Goal: Task Accomplishment & Management: Use online tool/utility

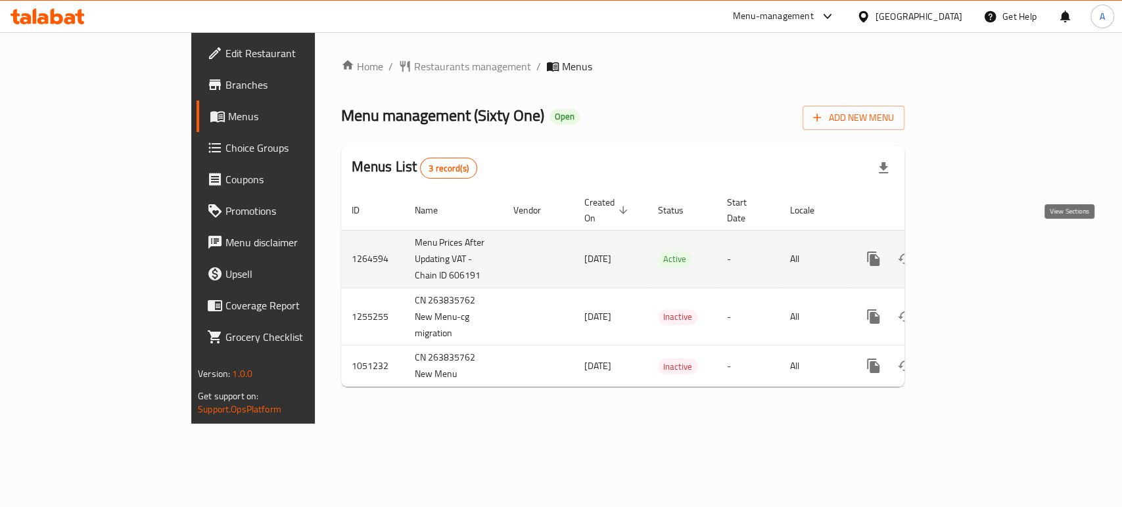
click at [974, 253] on icon "enhanced table" at bounding box center [968, 259] width 12 height 12
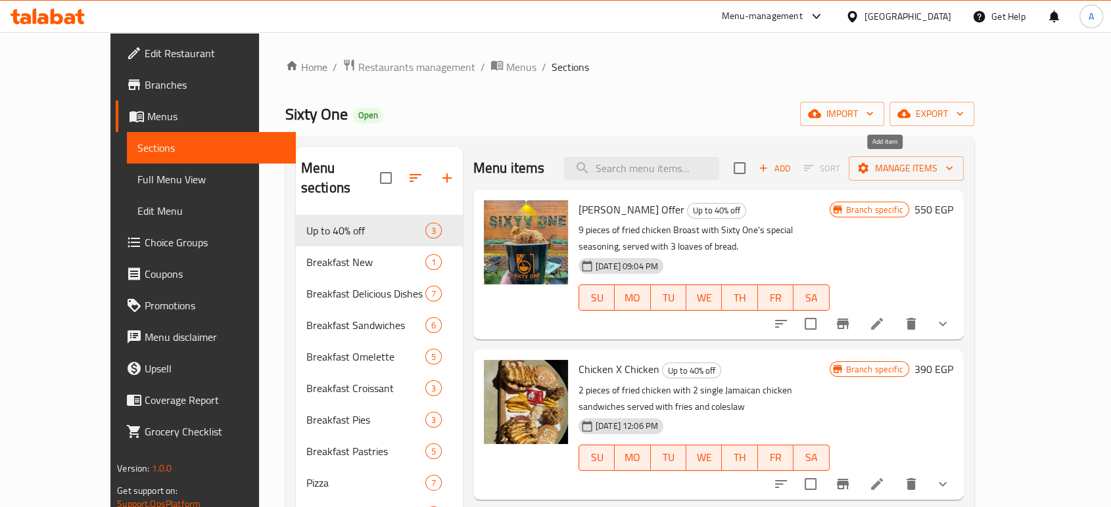
click at [792, 173] on span "Add" at bounding box center [774, 168] width 35 height 15
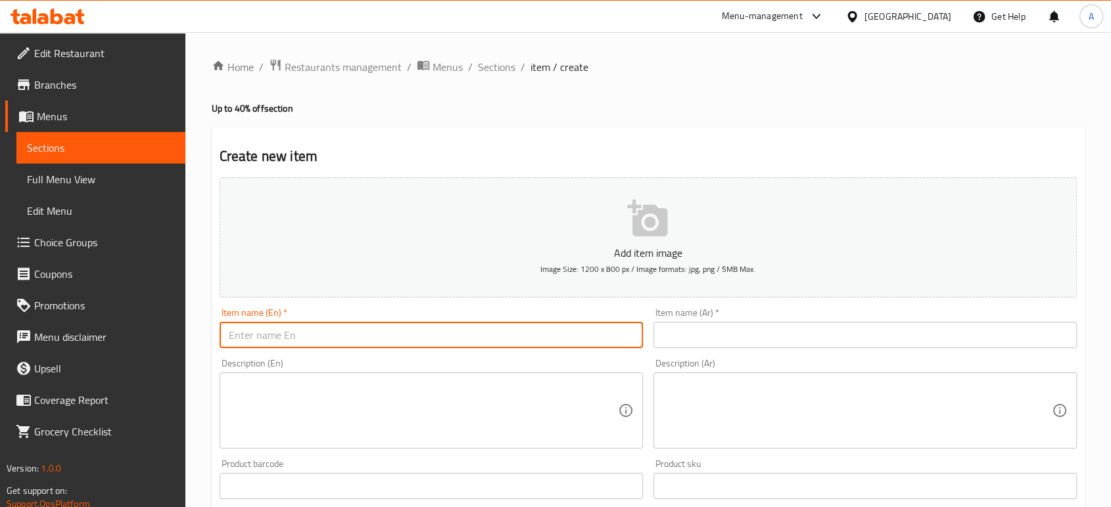
click at [310, 339] on input "text" at bounding box center [431, 335] width 423 height 26
paste input "Sixty Mix Bix"
type input "Sixty Mix Bix"
click at [771, 340] on input "text" at bounding box center [864, 335] width 423 height 26
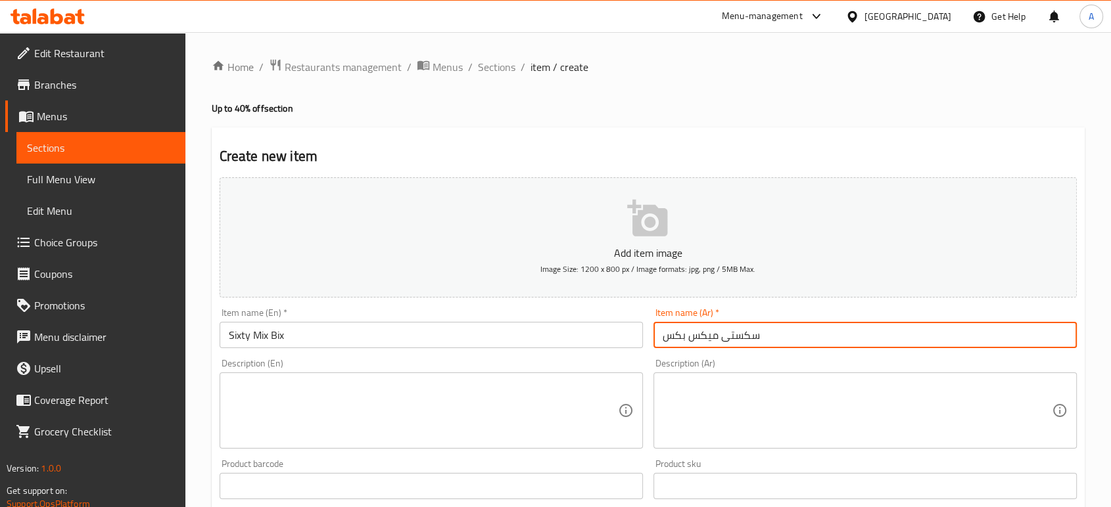
type input "سكستى ميكس بكس"
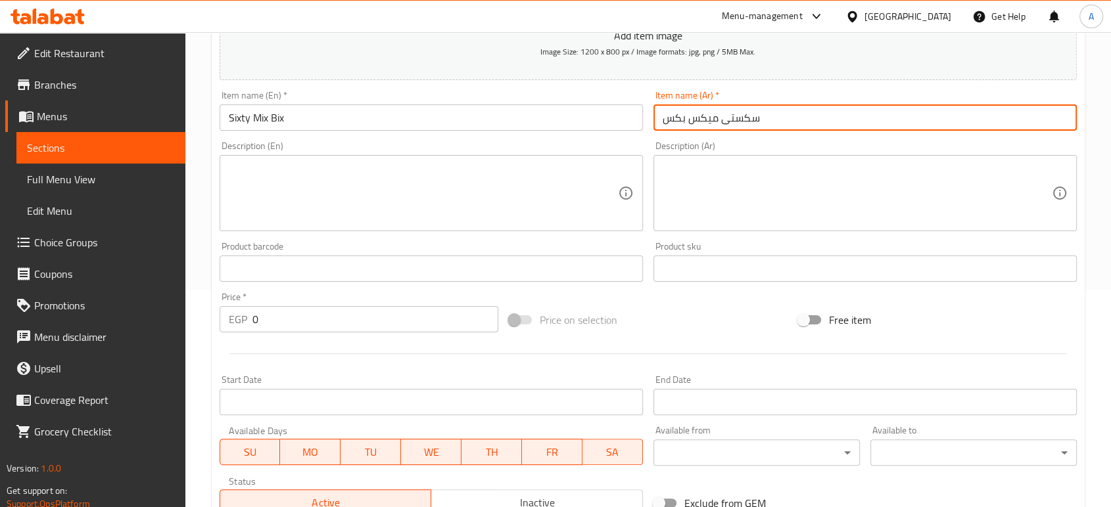
scroll to position [219, 0]
click at [361, 321] on input "0" at bounding box center [375, 318] width 246 height 26
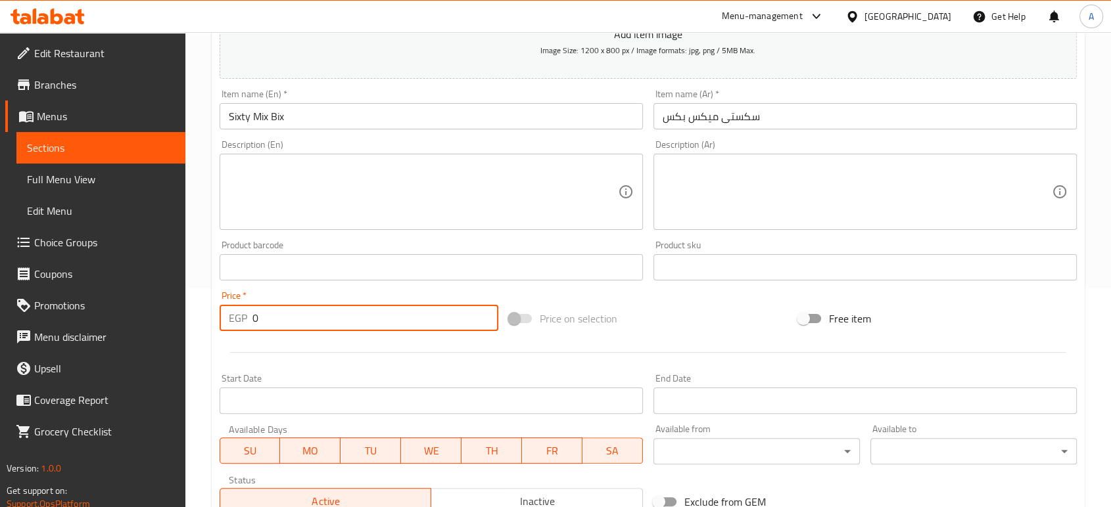
click at [361, 321] on input "0" at bounding box center [375, 318] width 246 height 26
type input "430"
click at [363, 350] on div at bounding box center [648, 353] width 868 height 32
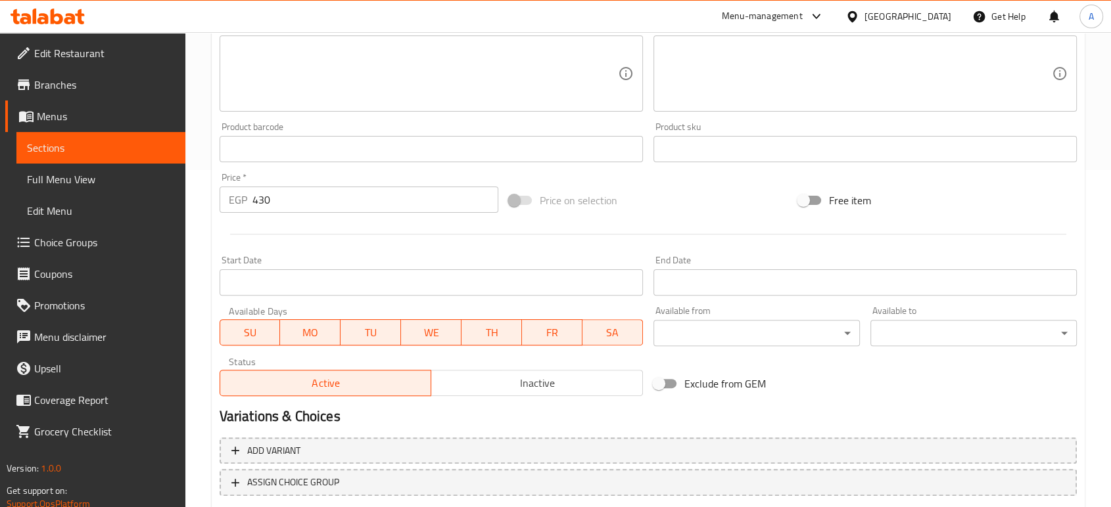
scroll to position [421, 0]
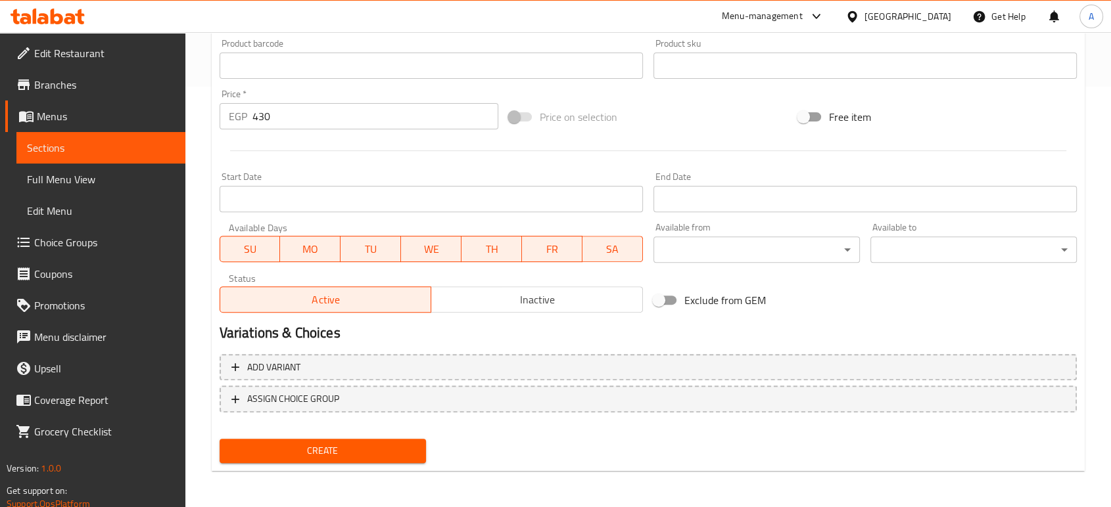
click at [321, 456] on span "Create" at bounding box center [322, 451] width 185 height 16
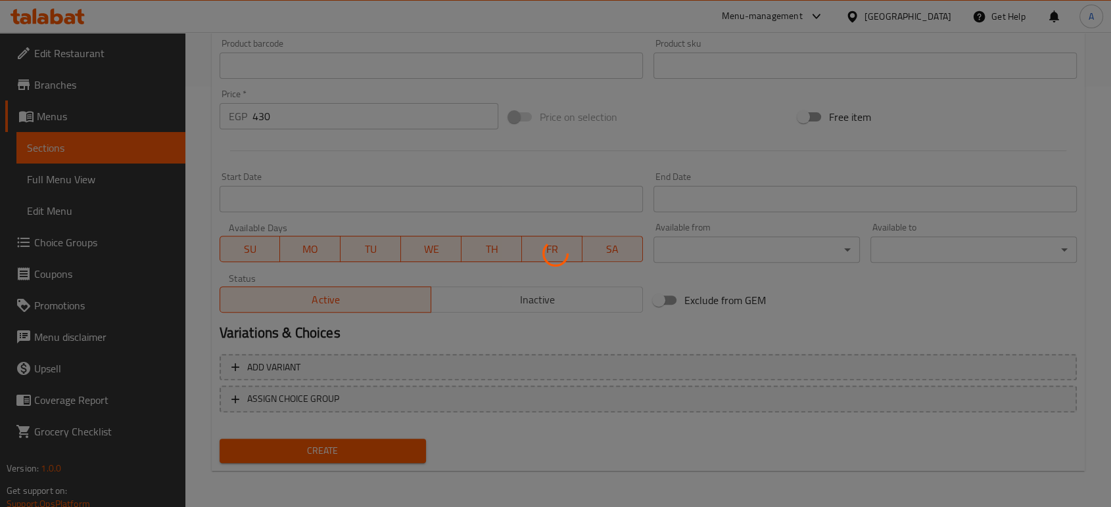
type input "0"
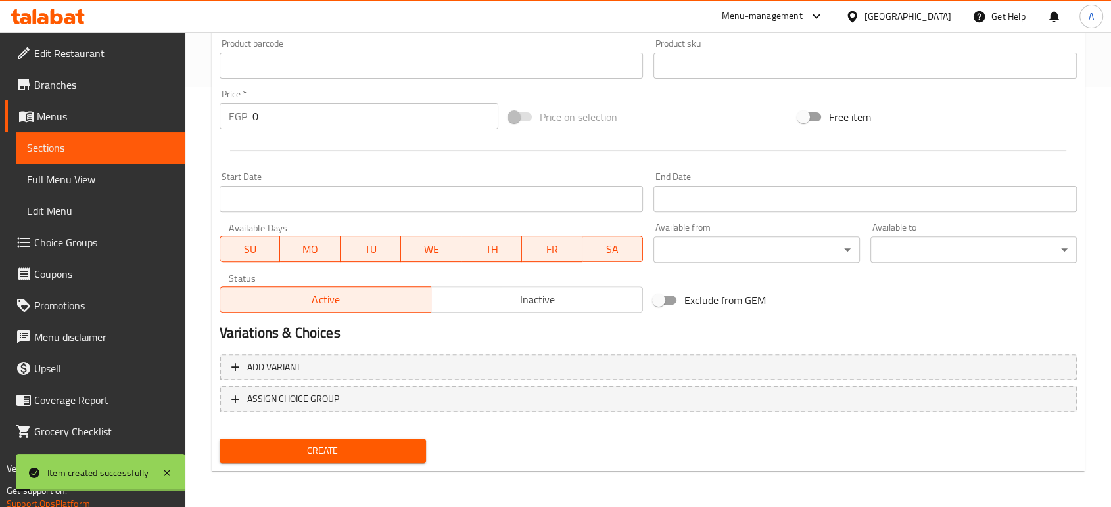
scroll to position [0, 0]
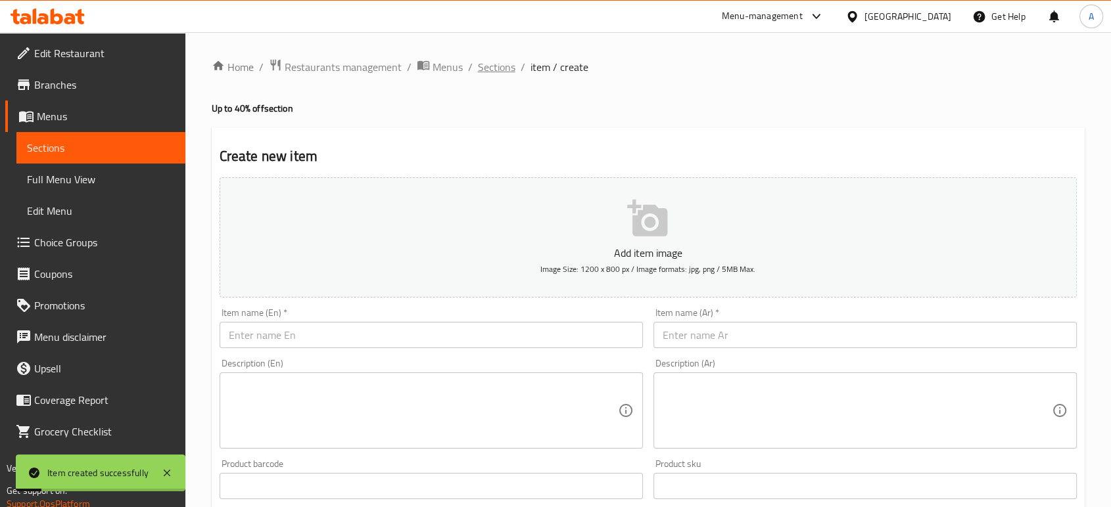
click at [491, 60] on span "Sections" at bounding box center [496, 67] width 37 height 16
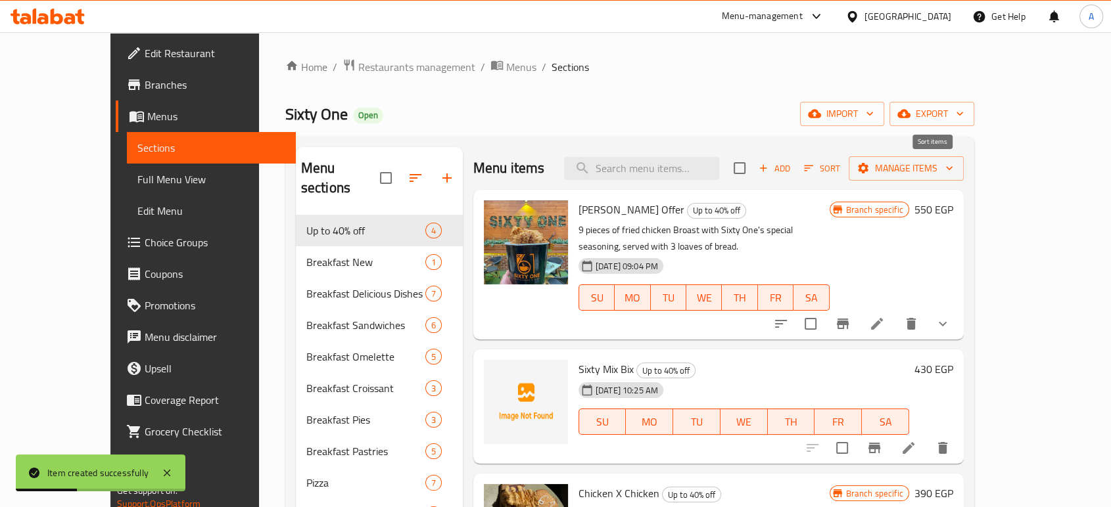
click at [840, 172] on span "Sort" at bounding box center [822, 168] width 36 height 15
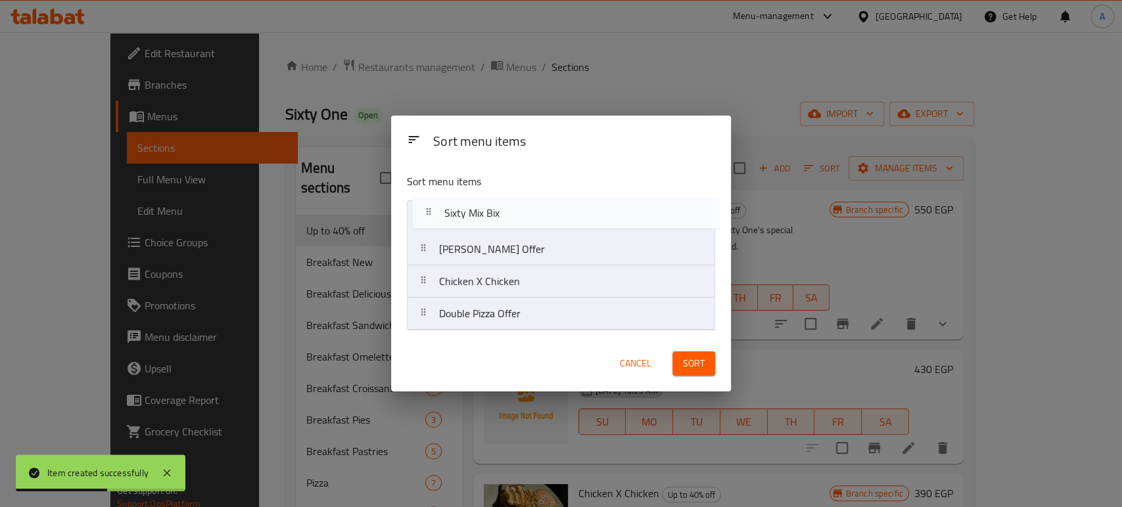
drag, startPoint x: 431, startPoint y: 253, endPoint x: 436, endPoint y: 212, distance: 41.7
click at [436, 212] on nav "[PERSON_NAME] Al Daheeh Offer Sixty Mix Bix Chicken X Chicken Double Pizza Offer" at bounding box center [561, 265] width 308 height 130
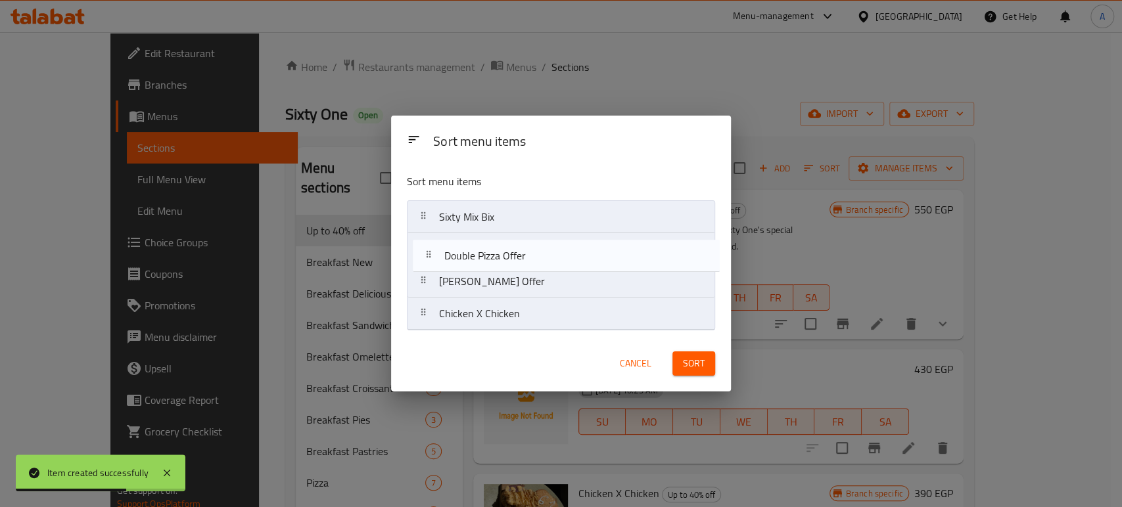
drag, startPoint x: 430, startPoint y: 316, endPoint x: 434, endPoint y: 246, distance: 70.5
click at [434, 246] on nav "Sixty Mix [PERSON_NAME] Al Daheeh Offer Chicken X Chicken Double Pizza Offer" at bounding box center [561, 265] width 308 height 130
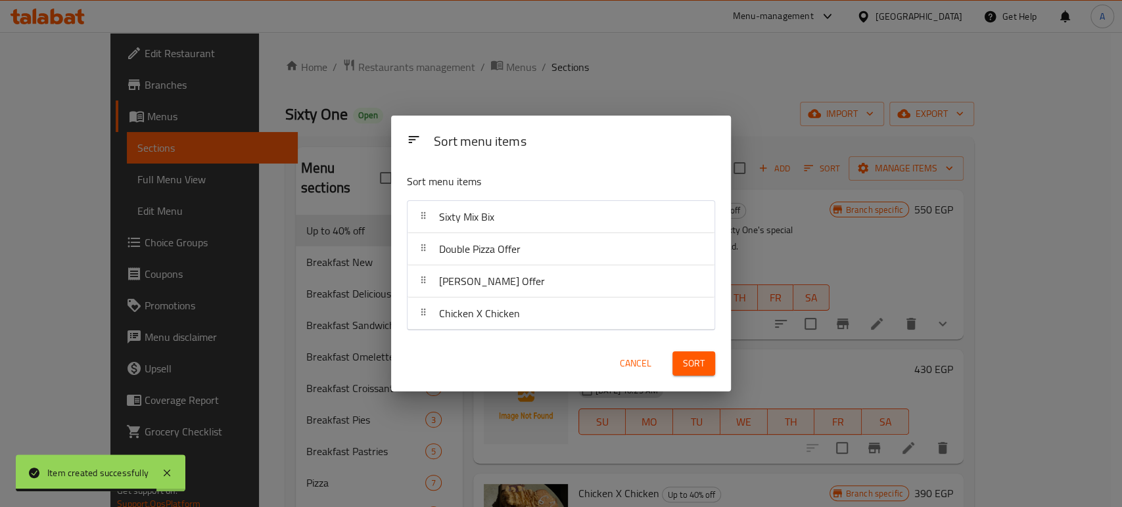
click at [691, 360] on span "Sort" at bounding box center [694, 364] width 22 height 16
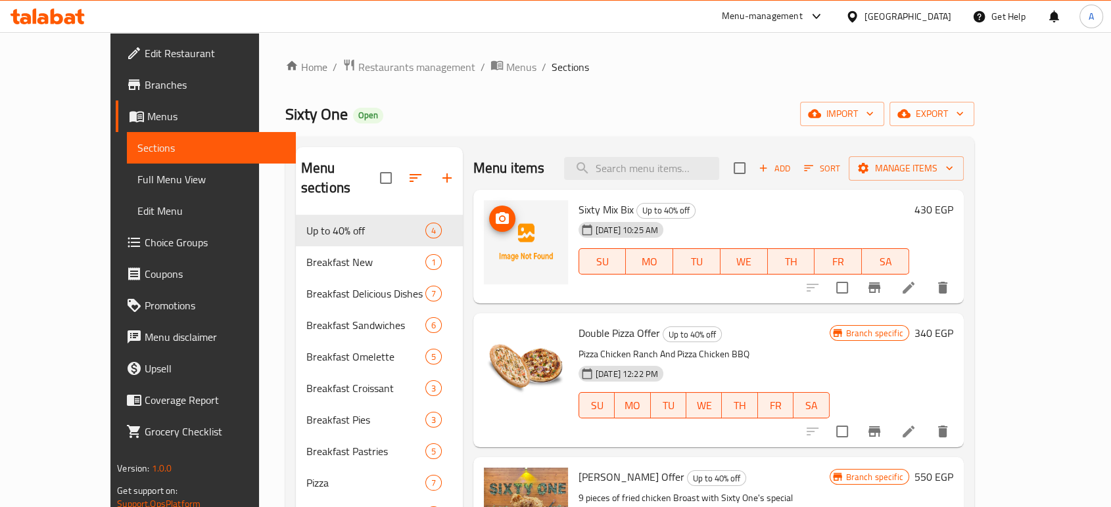
click at [494, 217] on icon "upload picture" at bounding box center [502, 219] width 16 height 16
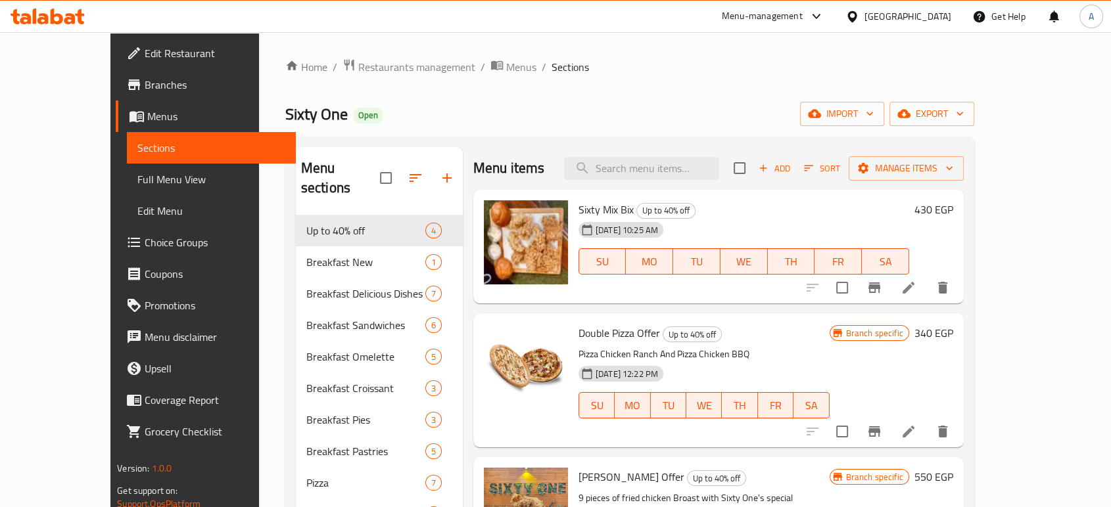
click at [927, 299] on li at bounding box center [908, 288] width 37 height 24
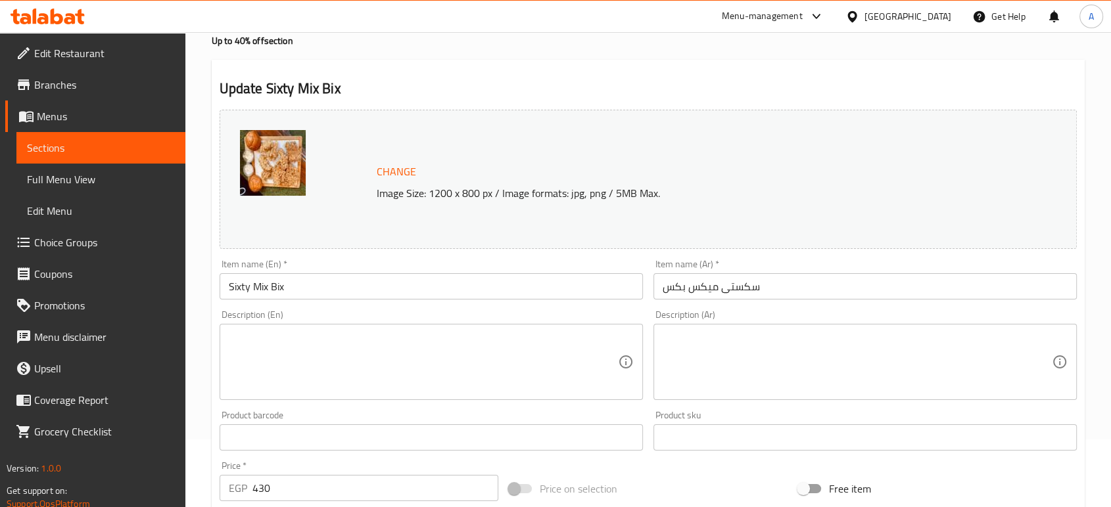
scroll to position [146, 0]
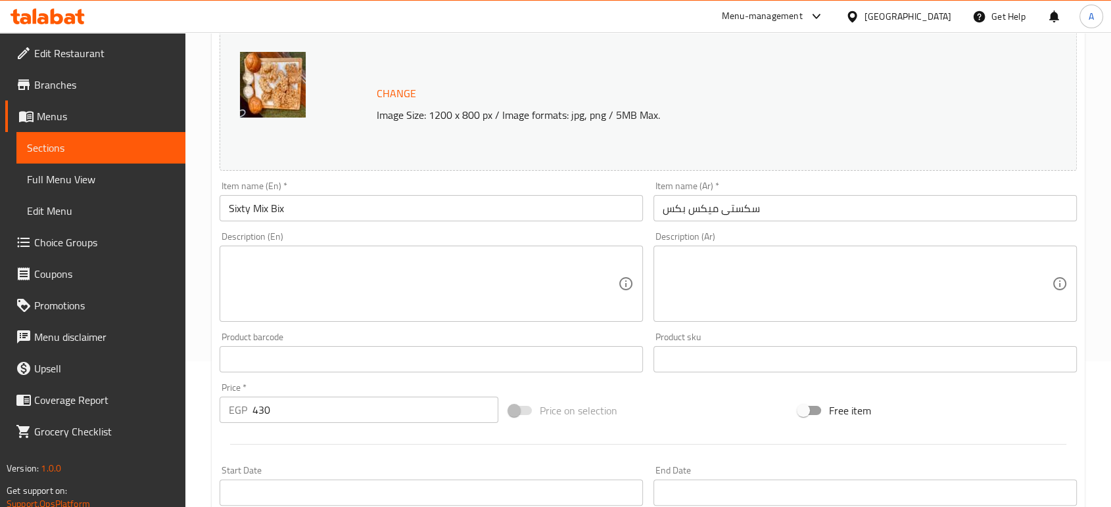
click at [759, 264] on textarea at bounding box center [857, 284] width 389 height 62
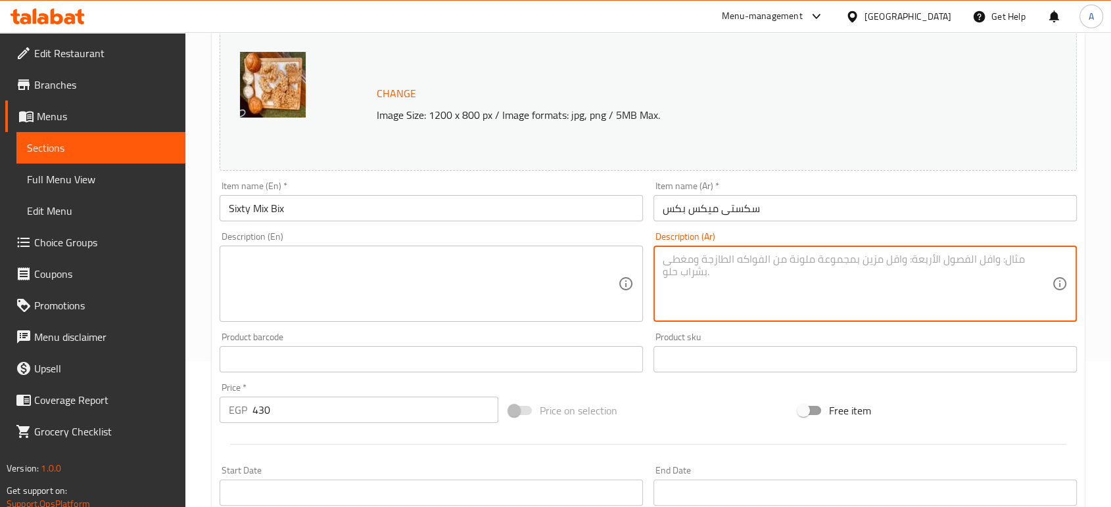
paste textarea "4 قطع بروست و 4 قطع استربس بتتبيله سيسكتى وان المميزه تقدم مع 2 خبز و 2 كلوسلو"
type textarea "4 قطع بروست و 4 قطع استربس بتتبيله سيسكتى وان المميزه تقدم مع 2 خبز و 2 كلوسلو"
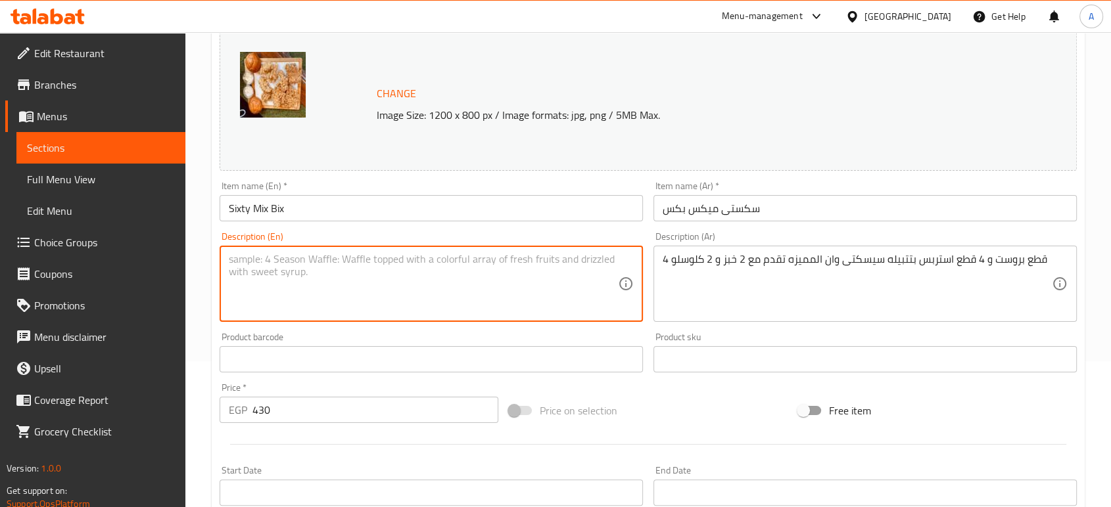
click at [414, 261] on textarea at bounding box center [423, 284] width 389 height 62
paste textarea "4 pieces of fried chicken and 4 pieces of strips with the special Siscotty One …"
click at [510, 261] on textarea "4 pieces of fried chicken and 4 pieces of strips with the special Siscotty One …" at bounding box center [423, 284] width 389 height 62
click at [521, 260] on textarea "4 pieces of fried chicken and 4 pieces of strips with the special Siscotty One …" at bounding box center [423, 284] width 389 height 62
click at [532, 261] on textarea "4 pieces of fried chicken and 4 pieces of strips with the special Siscotty One …" at bounding box center [423, 284] width 389 height 62
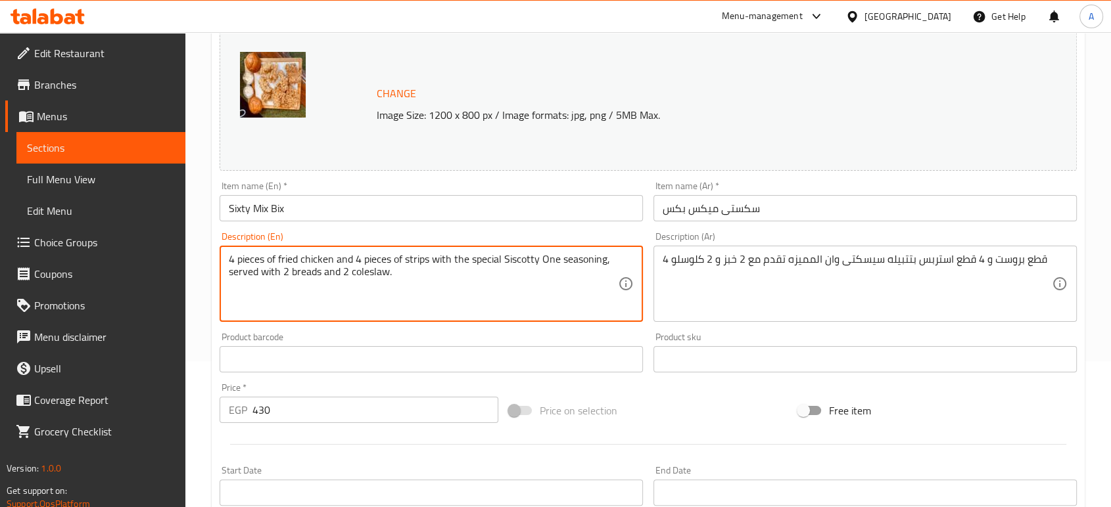
click at [532, 262] on textarea "4 pieces of fried chicken and 4 pieces of strips with the special Siscotty One …" at bounding box center [423, 284] width 389 height 62
type textarea "4 pieces of fried chicken and 4 pieces of strips with the special Sixty One sea…"
click at [199, 258] on div "Home / Restaurants management / Menus / Sections / item / update Up to 40% off …" at bounding box center [647, 344] width 925 height 916
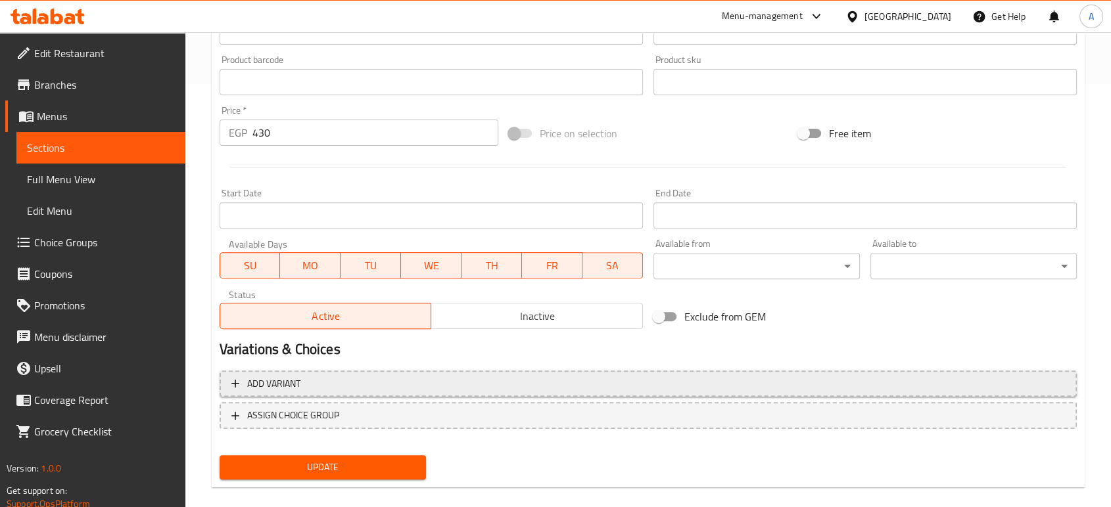
scroll to position [440, 0]
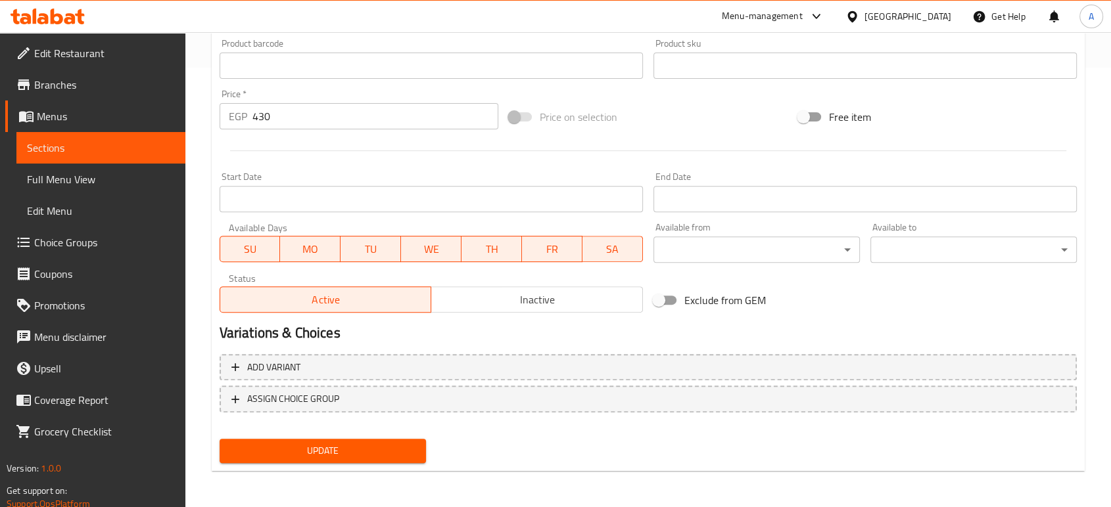
click at [302, 438] on div "Update" at bounding box center [322, 451] width 217 height 35
click at [310, 448] on span "Update" at bounding box center [322, 451] width 185 height 16
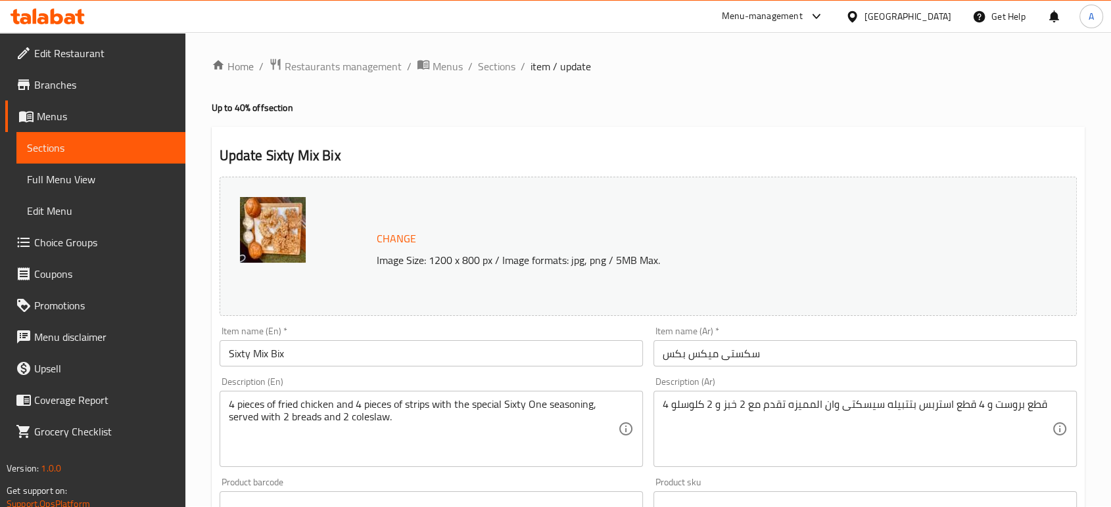
scroll to position [0, 0]
click at [506, 70] on span "Sections" at bounding box center [496, 67] width 37 height 16
